Goal: Communication & Community: Answer question/provide support

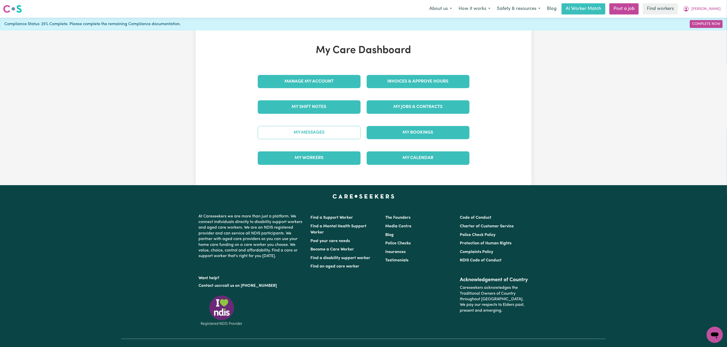
click at [331, 130] on link "My Messages" at bounding box center [309, 132] width 103 height 13
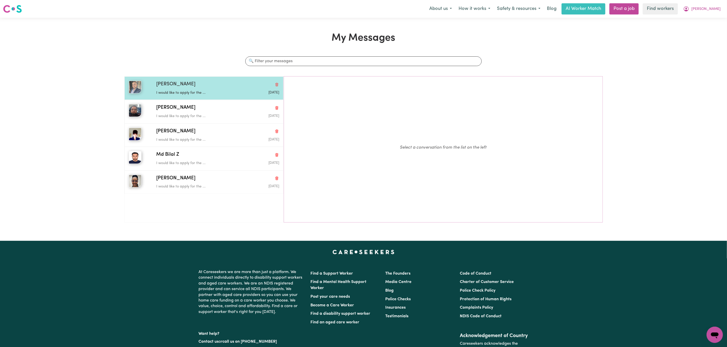
click at [192, 92] on p "I would like to apply for the ..." at bounding box center [197, 93] width 82 height 6
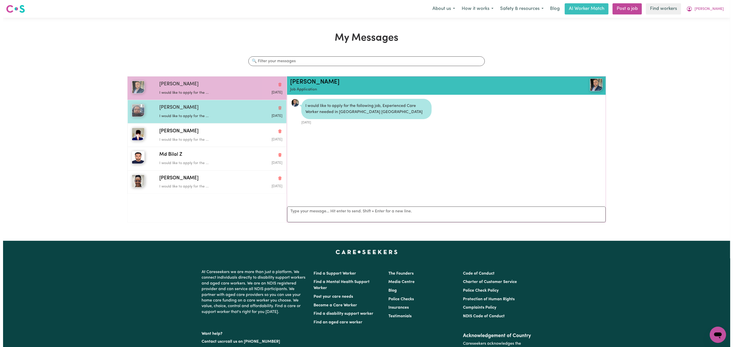
scroll to position [3, 0]
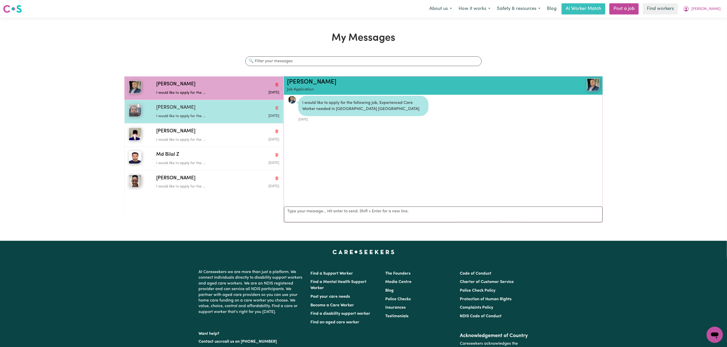
click at [200, 110] on div "[PERSON_NAME]" at bounding box center [217, 107] width 123 height 7
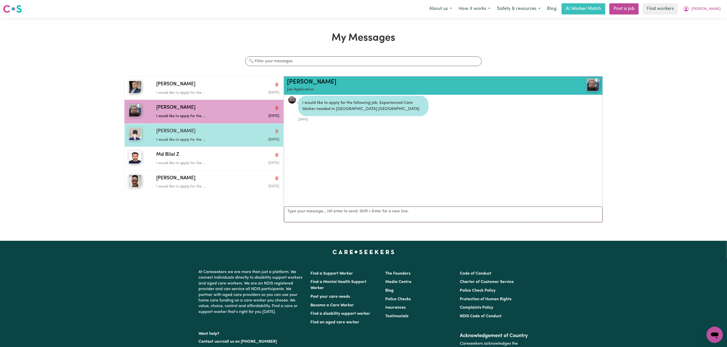
click at [201, 132] on div "[PERSON_NAME]" at bounding box center [217, 131] width 123 height 7
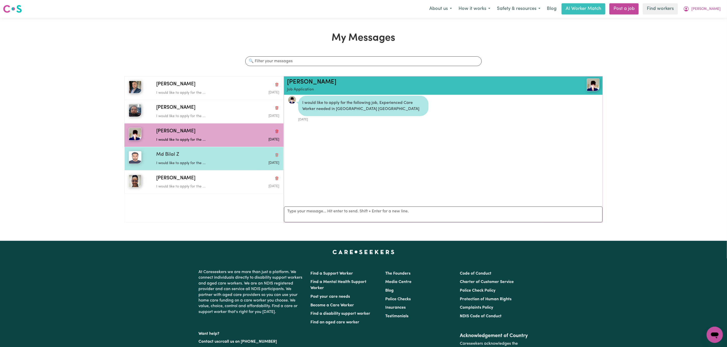
click at [200, 160] on div "I would like to apply for the ..." at bounding box center [197, 163] width 82 height 8
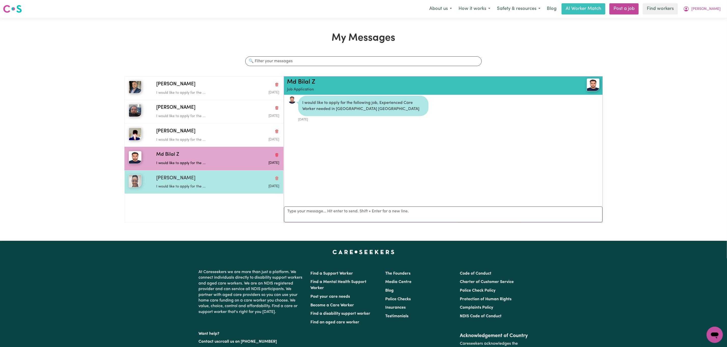
click at [199, 193] on div "[PERSON_NAME] would like to apply for the ... [DATE]" at bounding box center [203, 182] width 159 height 23
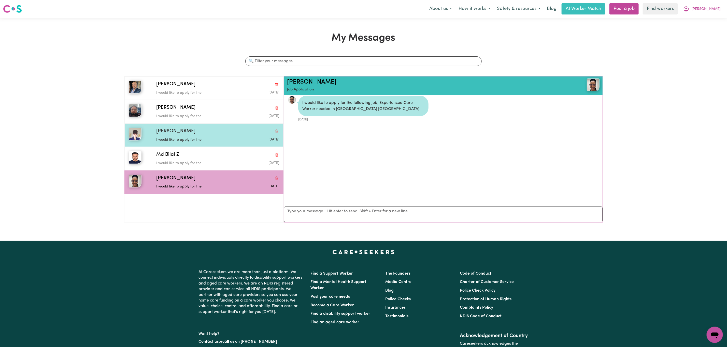
click at [201, 138] on p "I would like to apply for the ..." at bounding box center [197, 140] width 82 height 6
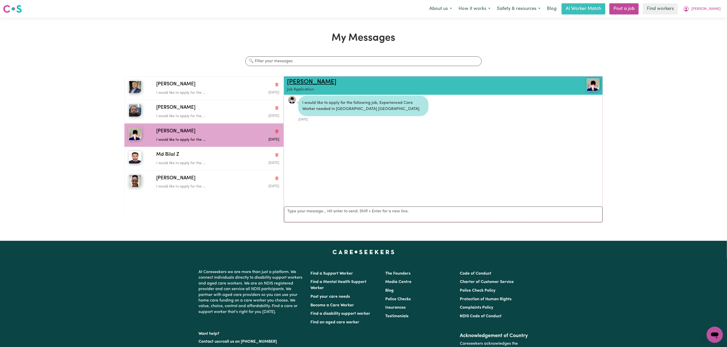
click at [312, 82] on link "[PERSON_NAME]" at bounding box center [311, 82] width 49 height 6
